Goal: Information Seeking & Learning: Check status

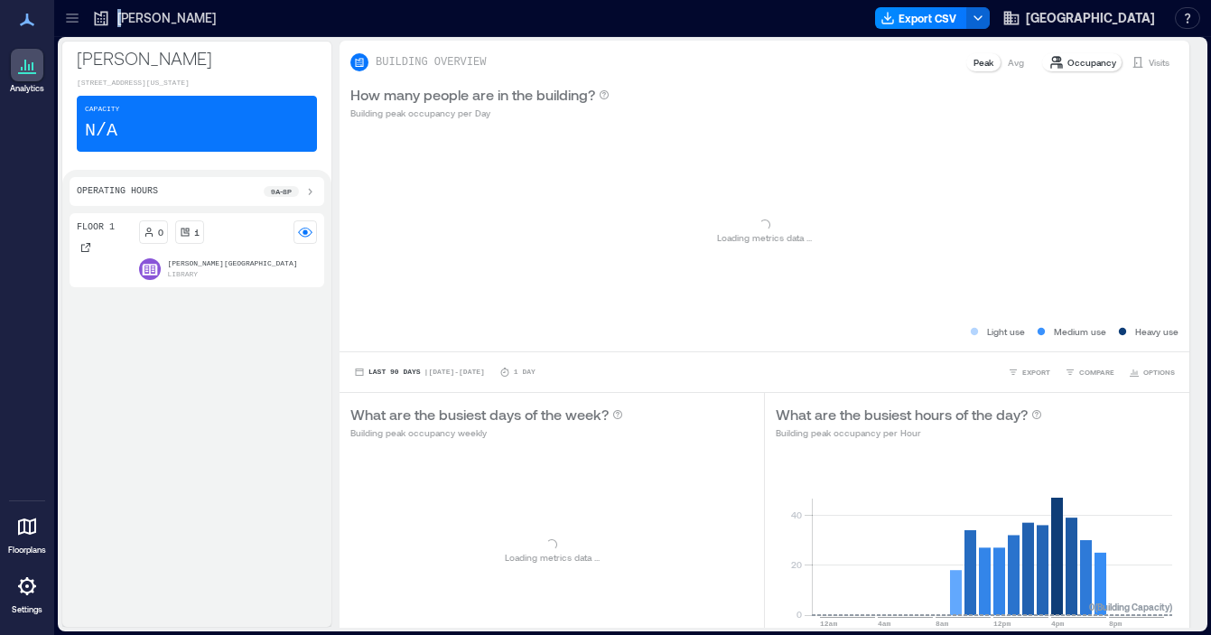
click at [123, 14] on p "[PERSON_NAME]" at bounding box center [166, 18] width 98 height 18
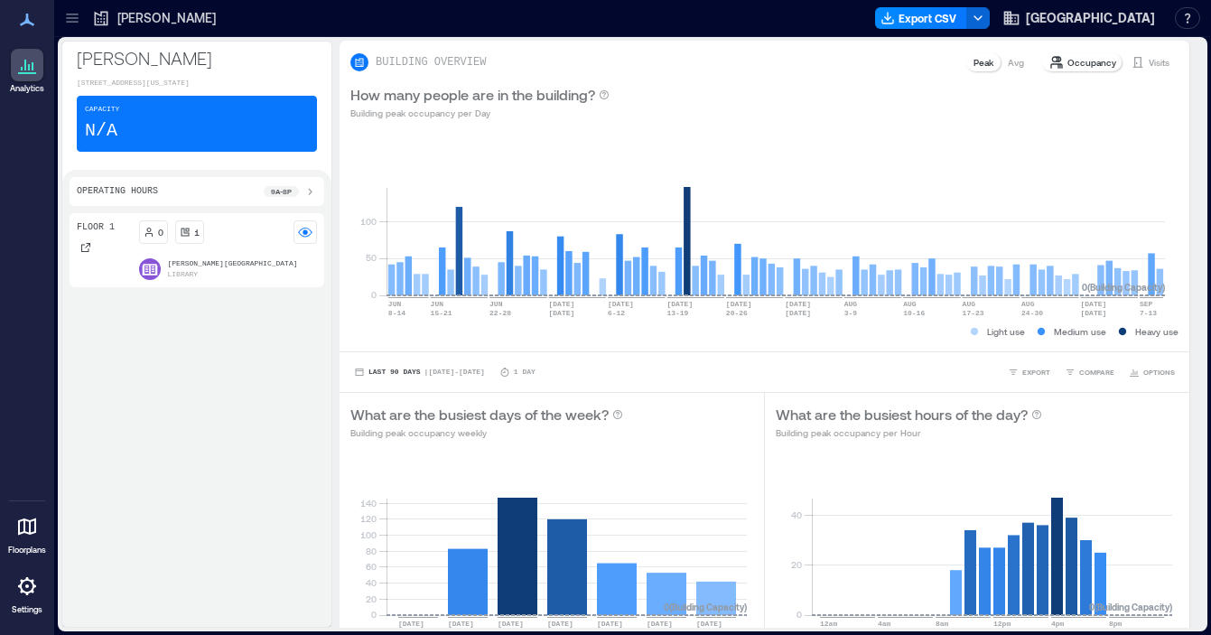
click at [73, 16] on icon at bounding box center [72, 18] width 18 height 18
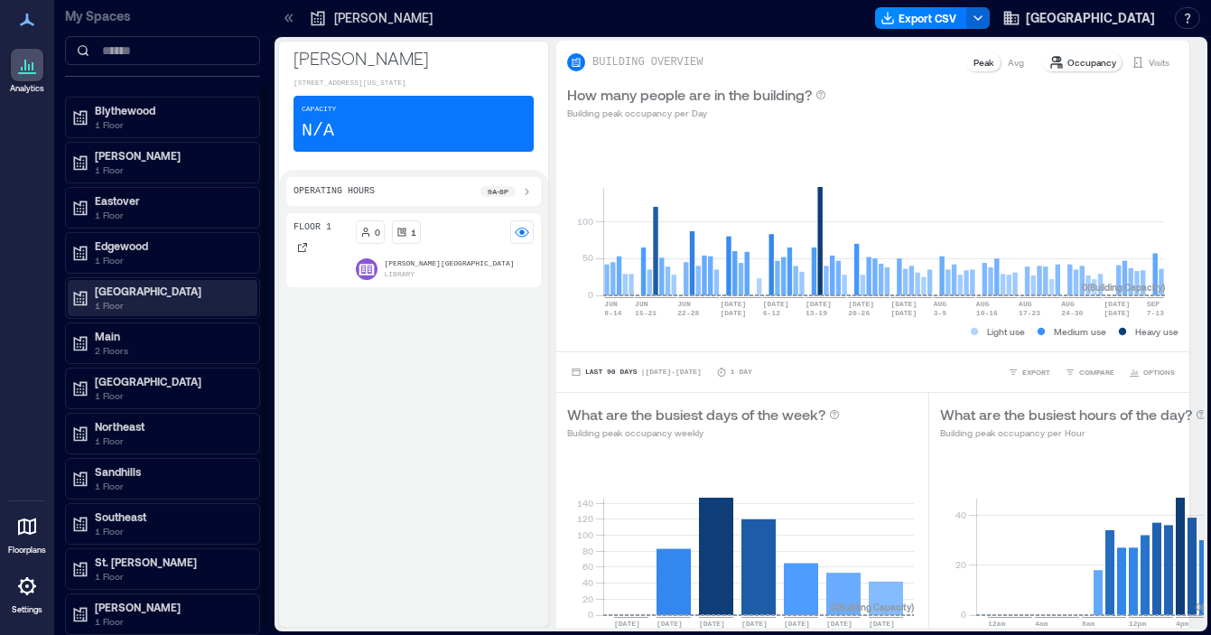
scroll to position [112, 0]
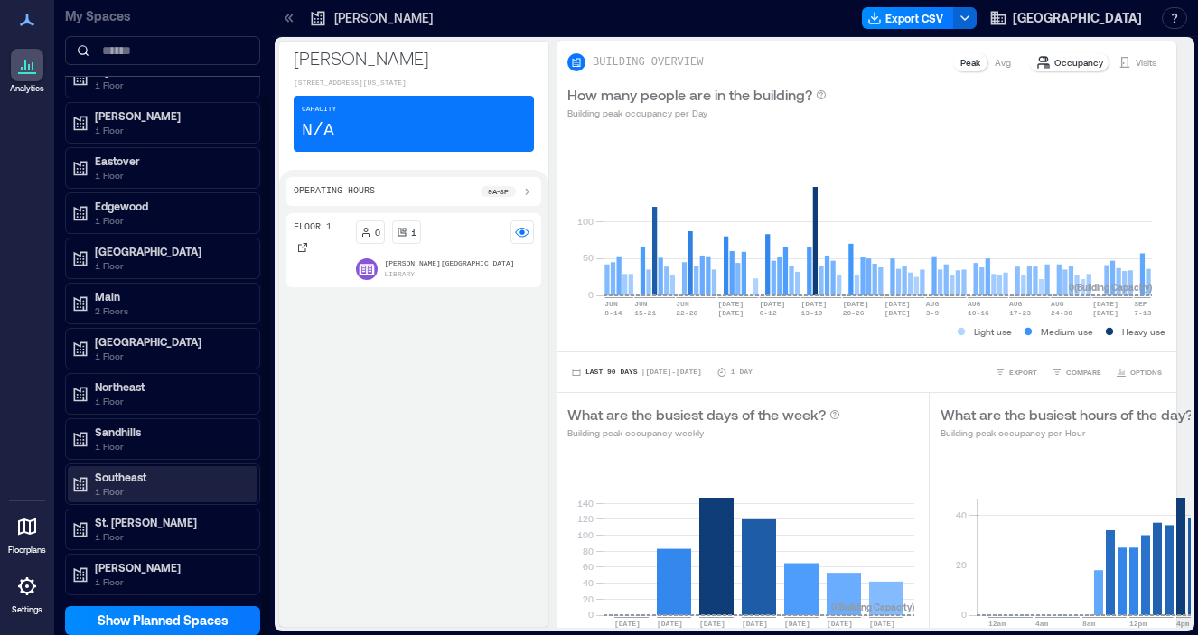
click at [143, 490] on p "1 Floor" at bounding box center [171, 491] width 152 height 14
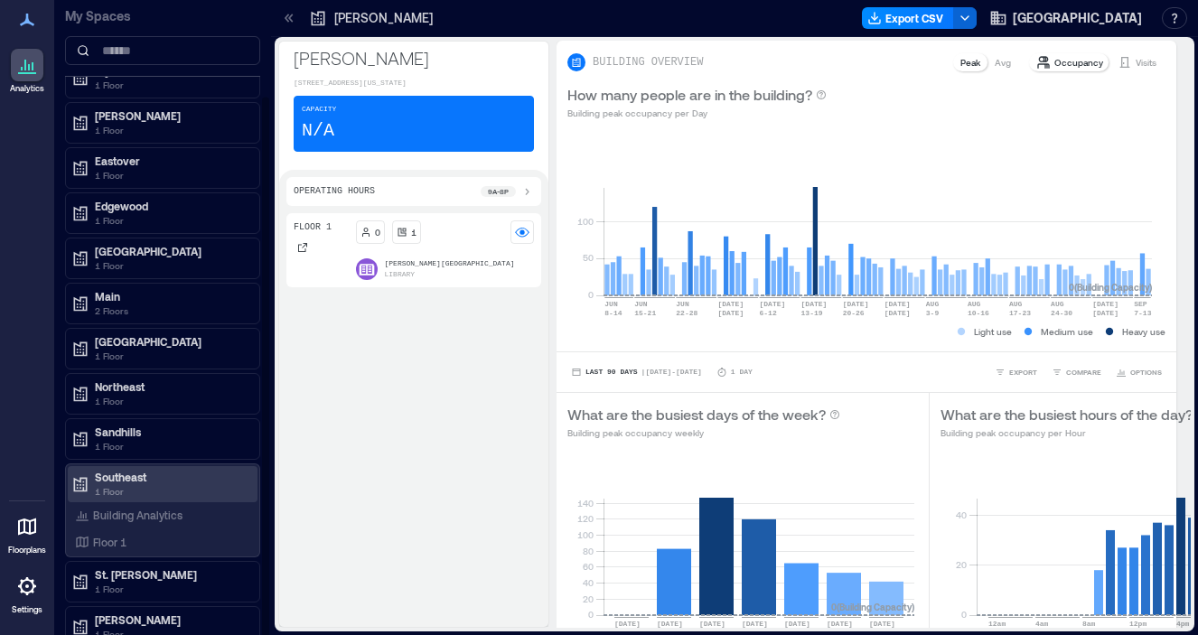
click at [135, 478] on p "Southeast" at bounding box center [171, 477] width 152 height 14
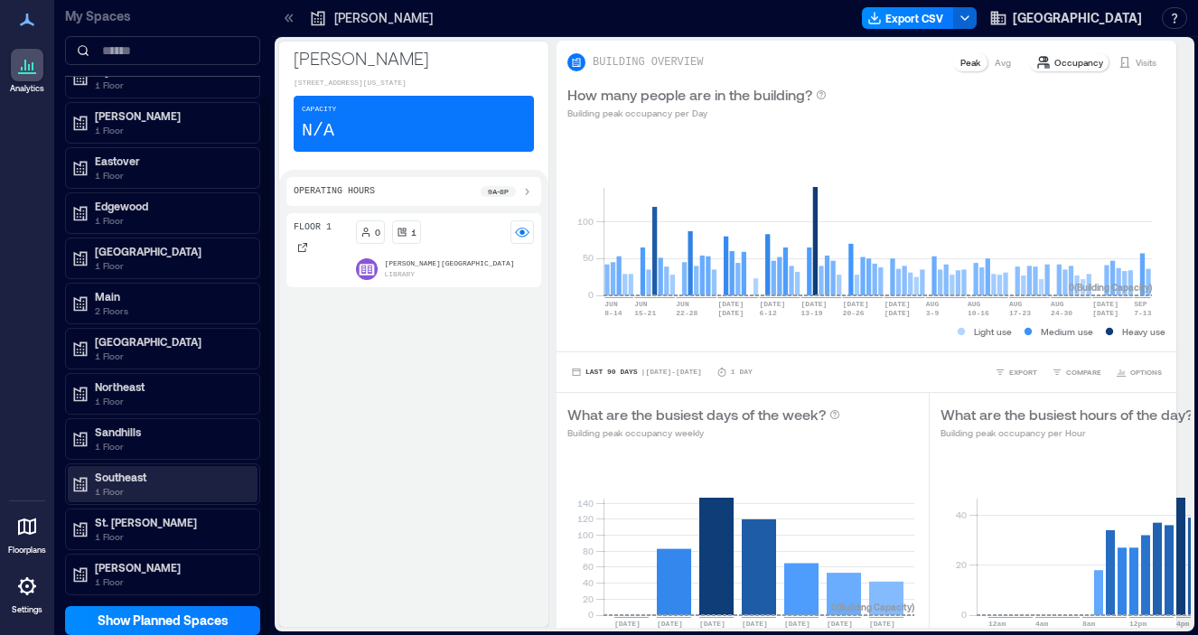
click at [135, 478] on p "Southeast" at bounding box center [171, 477] width 152 height 14
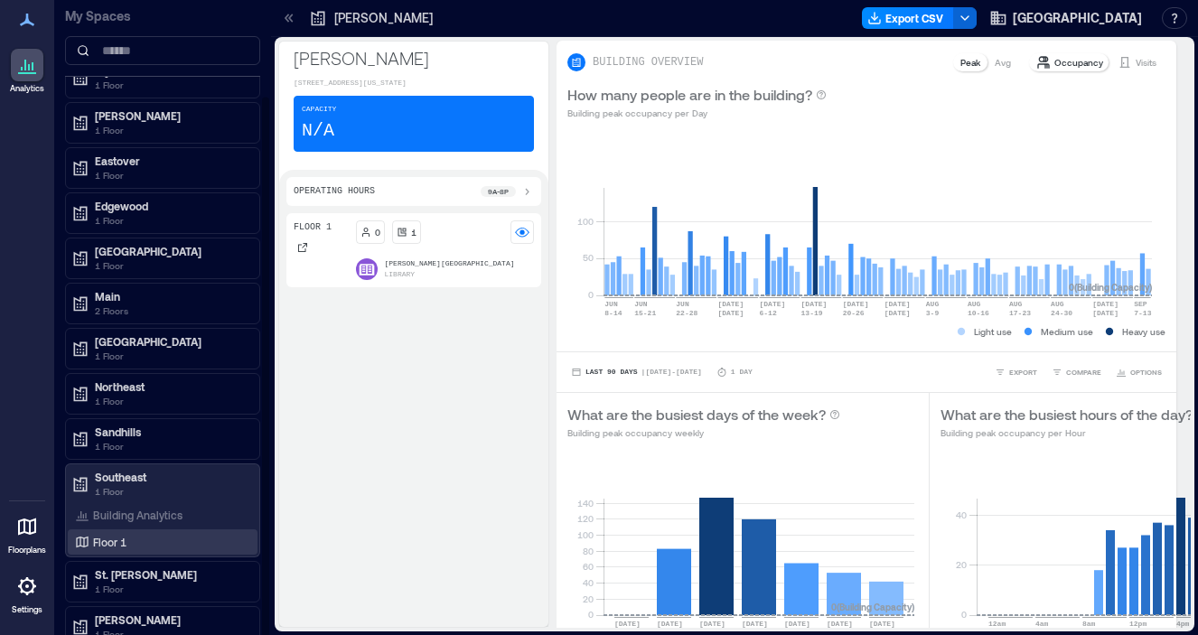
click at [120, 538] on p "Floor 1" at bounding box center [109, 542] width 33 height 14
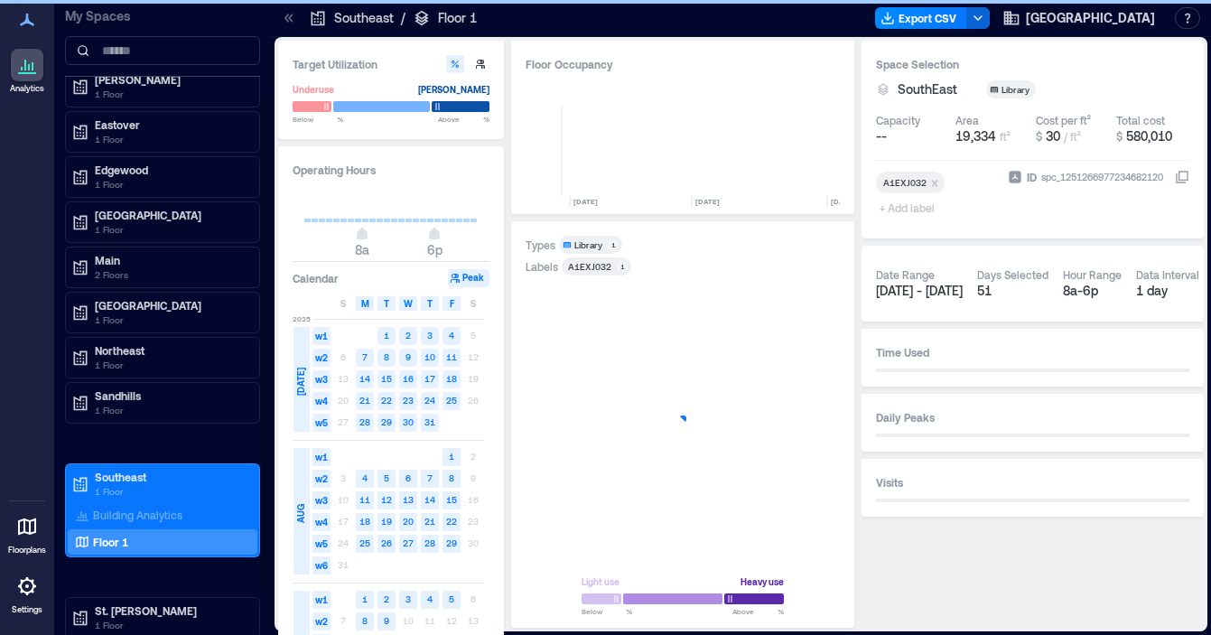
scroll to position [0, 6191]
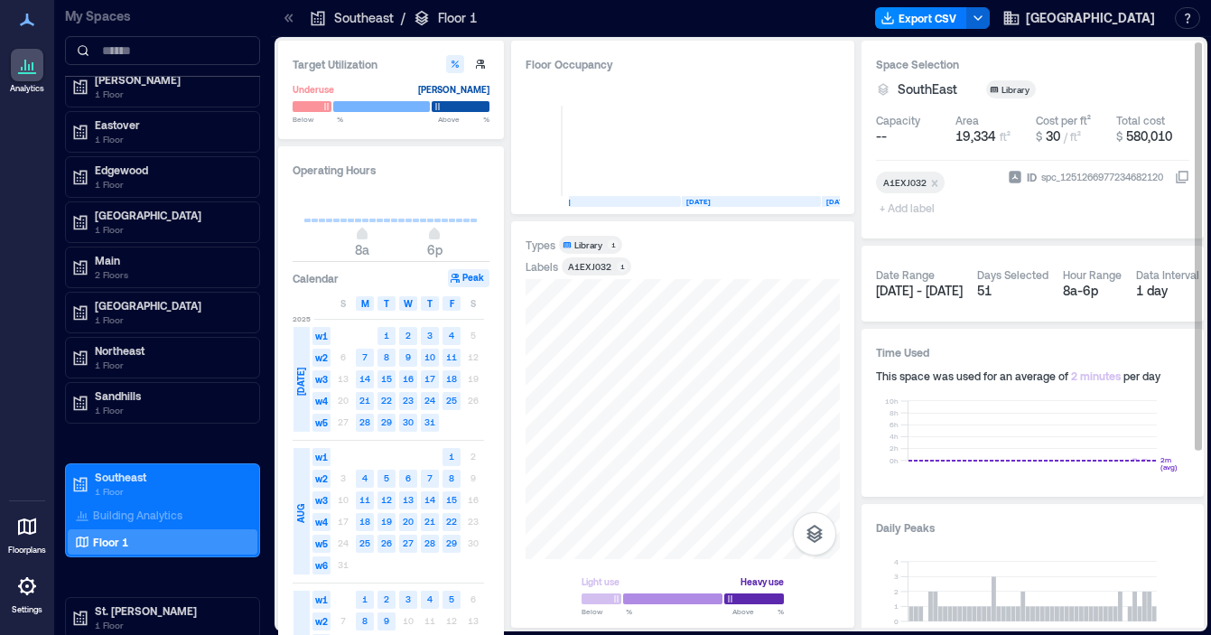
click at [1052, 179] on div "spc_1251266977234682120" at bounding box center [1103, 177] width 126 height 18
click at [1175, 179] on button "ID spc_1251266977234682120" at bounding box center [1182, 177] width 14 height 14
click at [1052, 179] on div "spc_1251266977234682120" at bounding box center [1103, 177] width 126 height 18
click at [1175, 179] on button "ID spc_1251266977234682120" at bounding box center [1182, 177] width 14 height 14
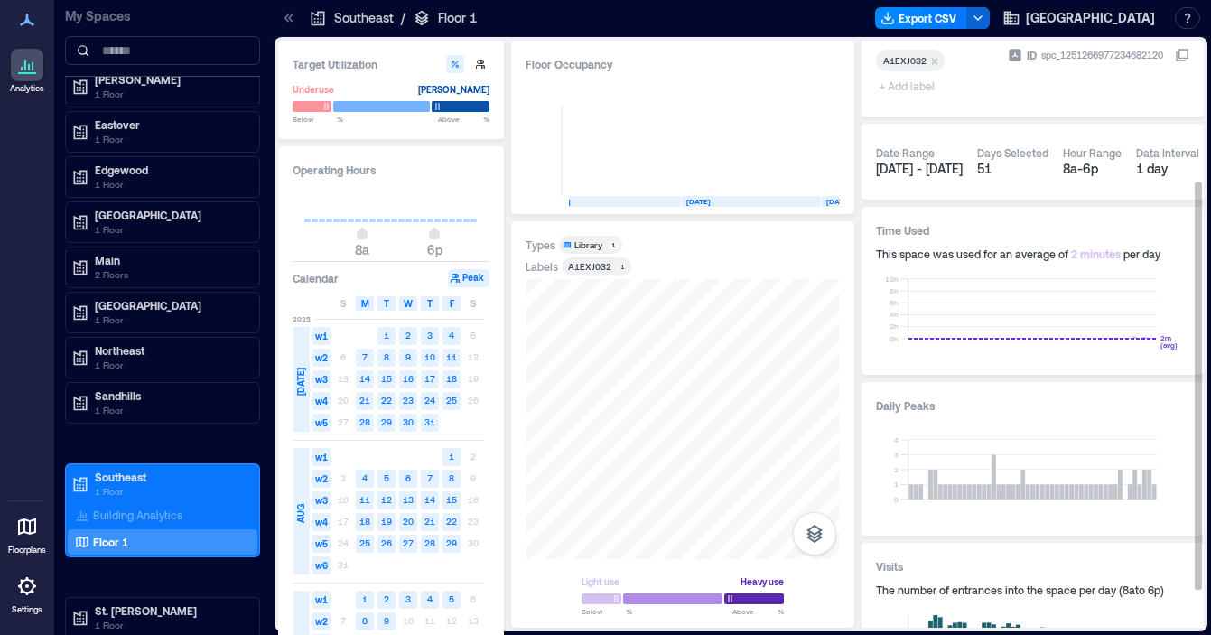
scroll to position [257, 0]
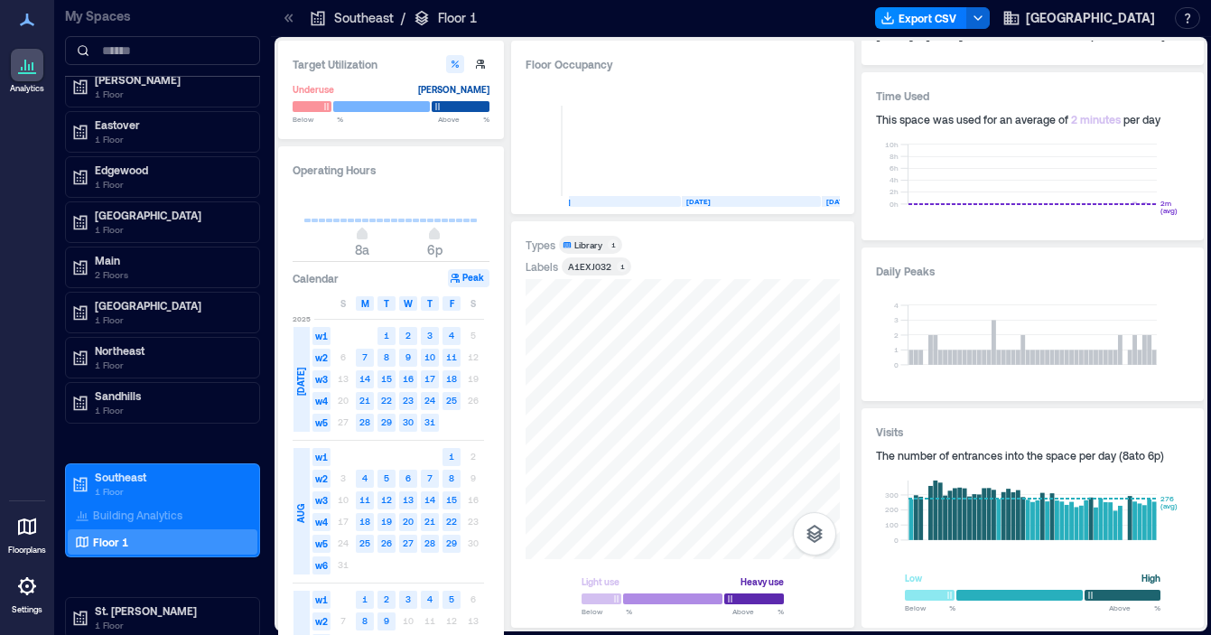
click at [502, 317] on div "Target Utilization Underuse [PERSON_NAME] Below ** % Above ** % Operating Hours…" at bounding box center [741, 334] width 926 height 587
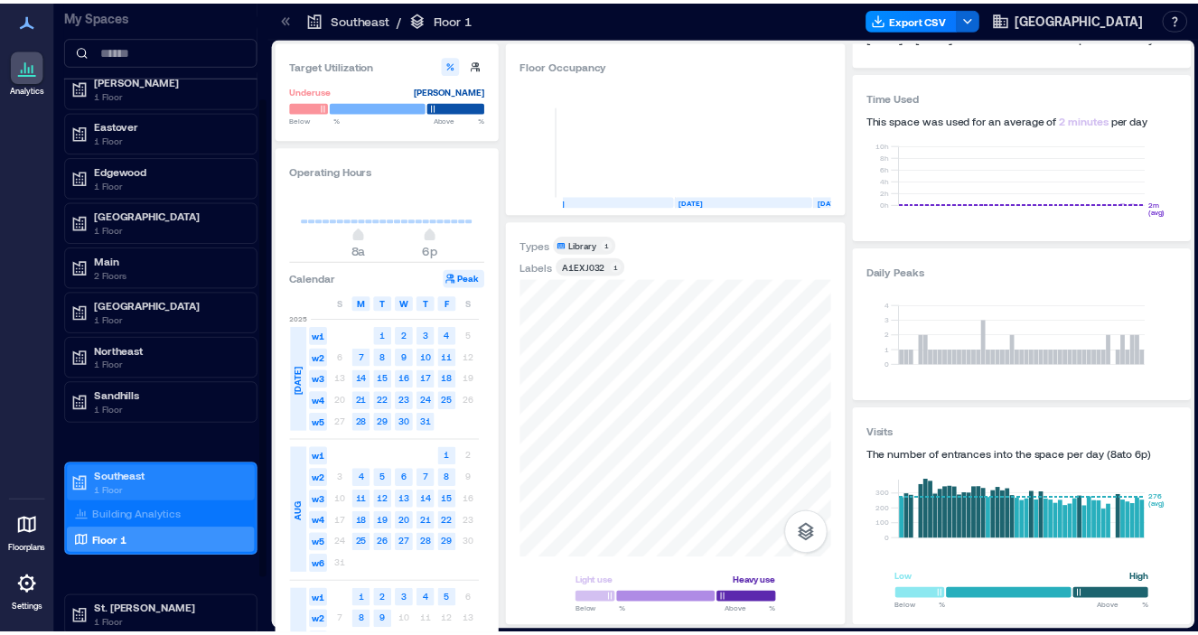
scroll to position [200, 0]
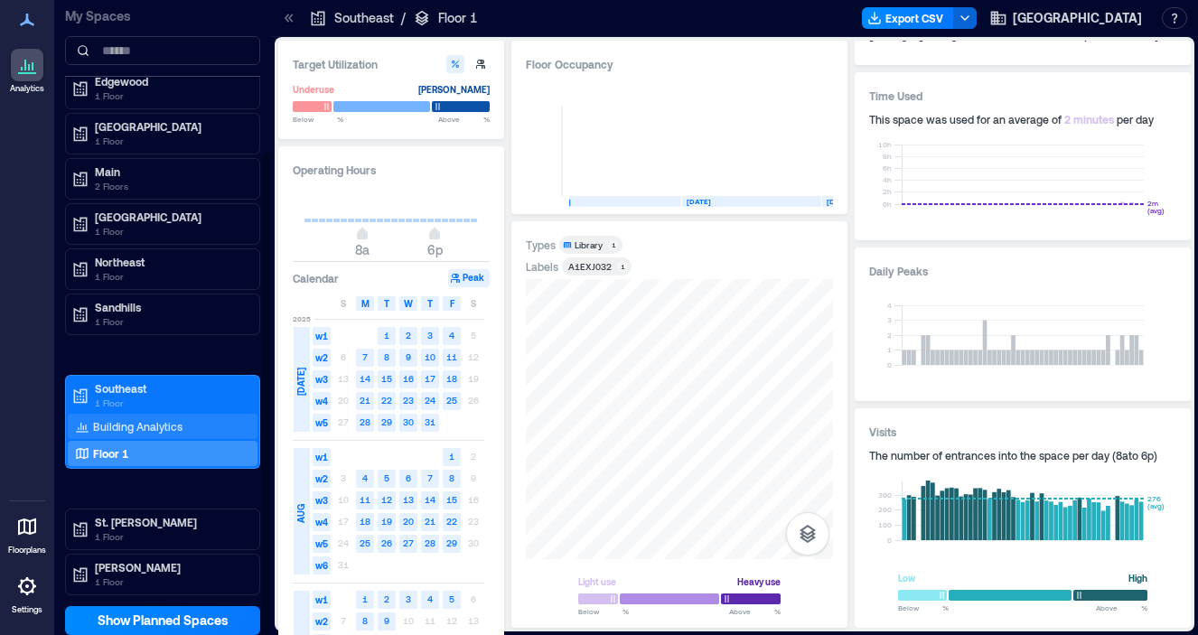
click at [133, 426] on p "Building Analytics" at bounding box center [137, 426] width 89 height 14
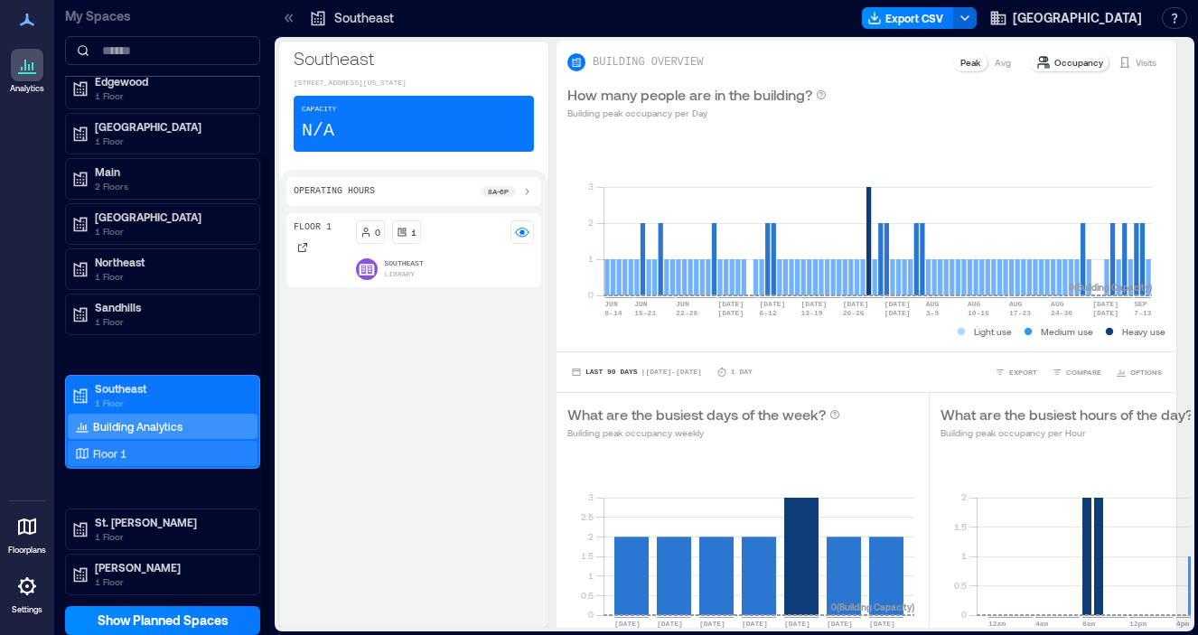
click at [129, 451] on div "Floor 1" at bounding box center [158, 453] width 175 height 18
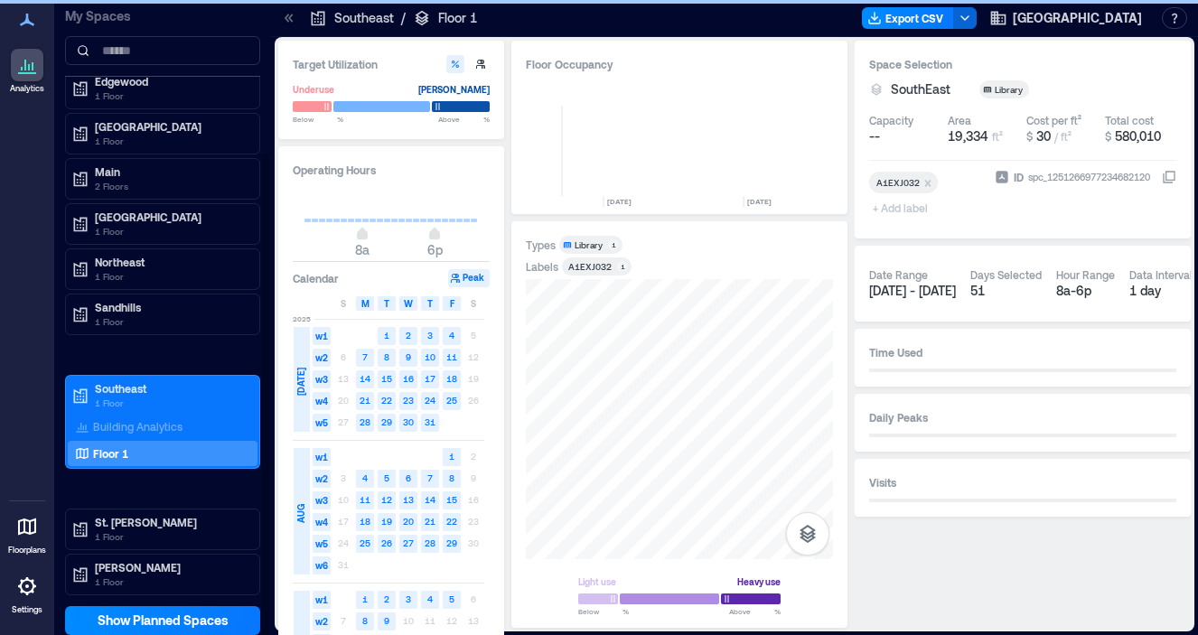
scroll to position [0, 6195]
